Goal: Find specific page/section: Find specific page/section

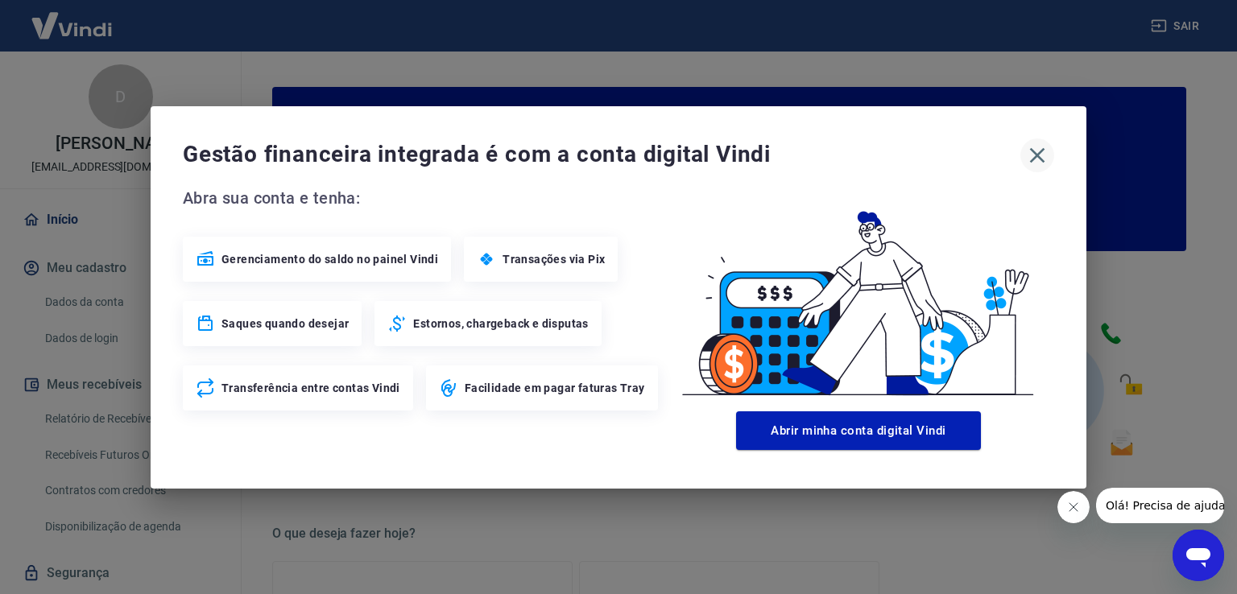
click at [1041, 148] on icon "button" at bounding box center [1038, 156] width 26 height 26
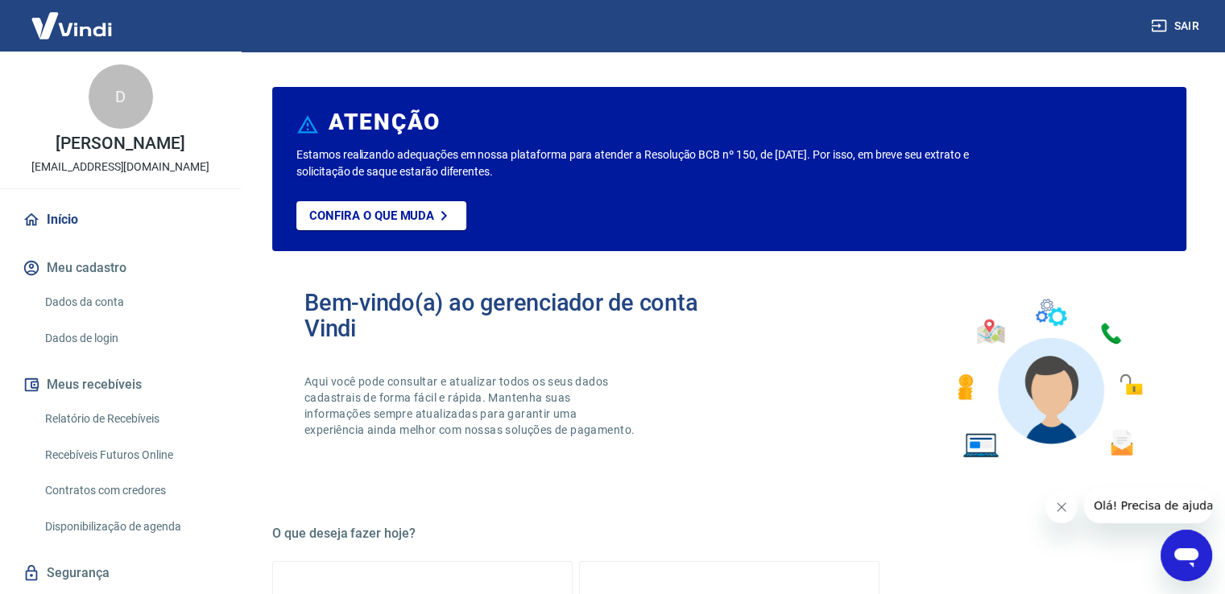
click at [64, 449] on link "Recebíveis Futuros Online" at bounding box center [130, 455] width 183 height 33
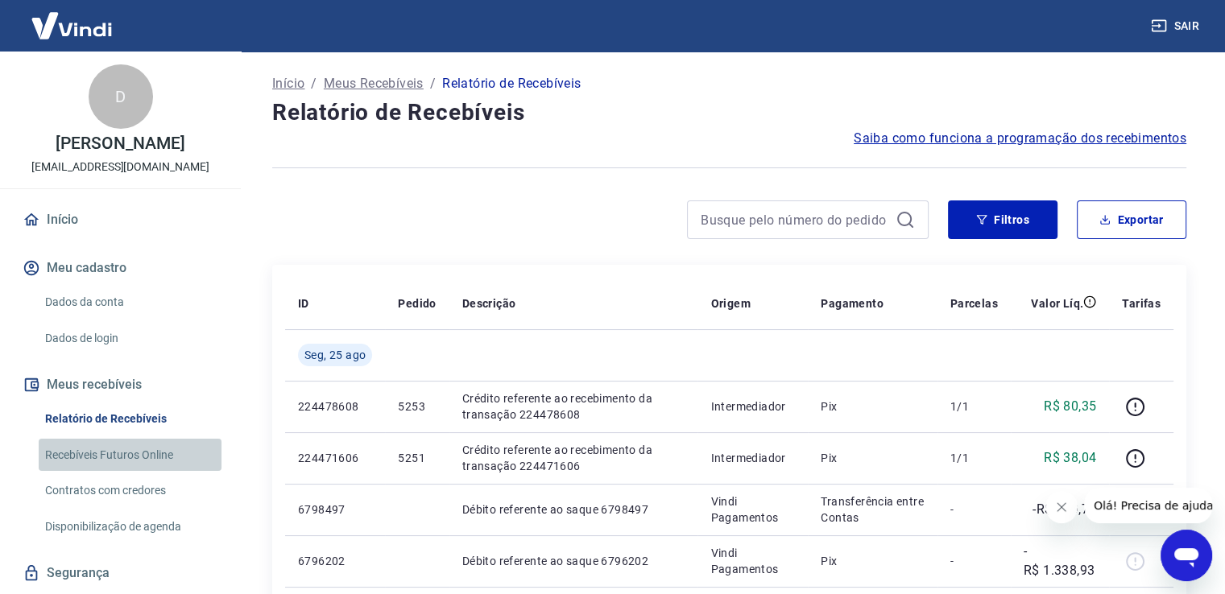
click at [144, 462] on link "Recebíveis Futuros Online" at bounding box center [130, 455] width 183 height 33
